Goal: Task Accomplishment & Management: Manage account settings

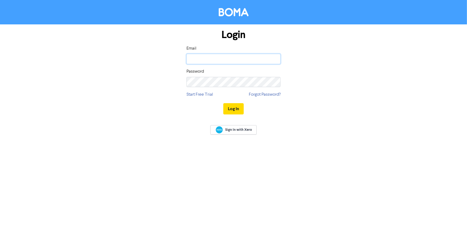
type input "[EMAIL_ADDRESS][DOMAIN_NAME]"
click at [264, 62] on input "[EMAIL_ADDRESS][DOMAIN_NAME]" at bounding box center [233, 59] width 94 height 10
drag, startPoint x: 263, startPoint y: 59, endPoint x: 136, endPoint y: 60, distance: 126.5
click at [136, 60] on div "Login Email [EMAIL_ADDRESS][DOMAIN_NAME] Password Start Free Trial Forgot Passw…" at bounding box center [233, 72] width 306 height 96
click at [241, 107] on button "Log In" at bounding box center [233, 108] width 20 height 11
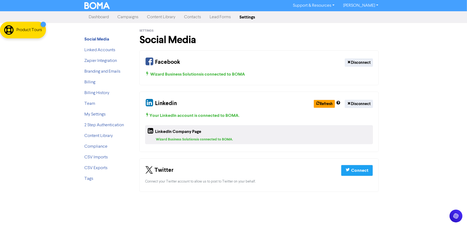
click at [180, 63] on div "Facebook" at bounding box center [162, 62] width 35 height 13
click at [180, 75] on div "Wizard Business Solutions is connected to BOMA" at bounding box center [259, 74] width 228 height 6
click at [206, 66] on div "Facebook Disconnect" at bounding box center [259, 62] width 228 height 13
click at [215, 57] on div "Facebook Disconnect" at bounding box center [259, 62] width 228 height 13
click at [161, 63] on div "Facebook" at bounding box center [162, 62] width 35 height 13
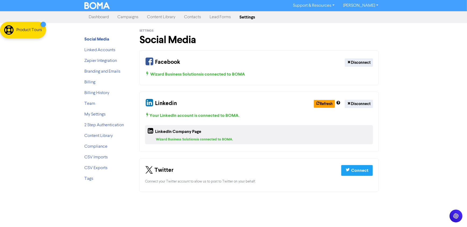
click at [194, 74] on div "Wizard Business Solutions is connected to BOMA" at bounding box center [259, 74] width 228 height 6
click at [110, 51] on link "Linked Accounts" at bounding box center [99, 50] width 31 height 4
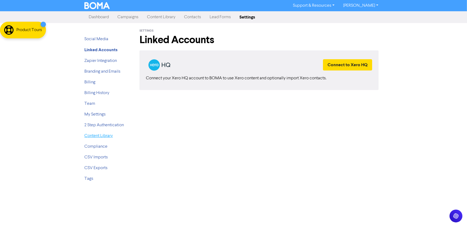
click at [96, 137] on link "Content Library" at bounding box center [98, 136] width 28 height 4
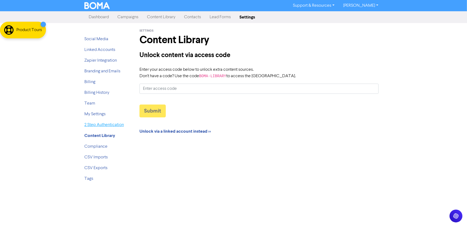
click at [98, 124] on link "2 Step Authentication" at bounding box center [103, 125] width 39 height 4
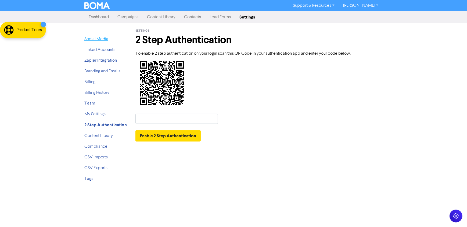
click at [99, 38] on link "Social Media" at bounding box center [96, 39] width 24 height 4
